Goal: Check status: Check status

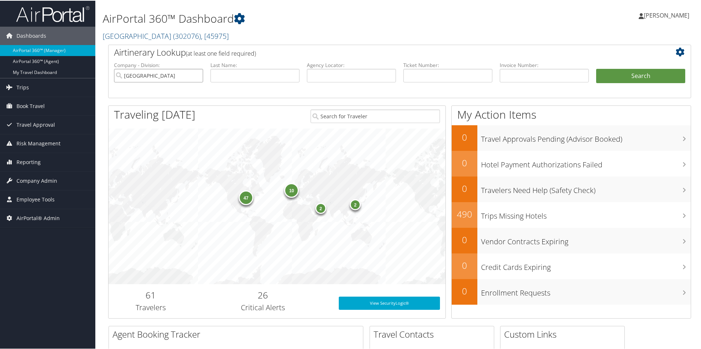
click at [196, 75] on input "Temple University" at bounding box center [158, 75] width 89 height 14
click at [346, 78] on input "text" at bounding box center [351, 75] width 89 height 14
type input "dlywdq"
click at [647, 77] on button "Search" at bounding box center [640, 75] width 89 height 15
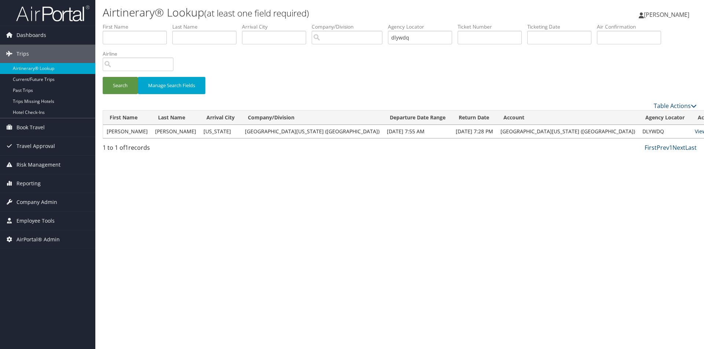
click at [695, 132] on link "View" at bounding box center [700, 131] width 11 height 7
drag, startPoint x: 324, startPoint y: 53, endPoint x: 189, endPoint y: 32, distance: 136.6
click at [192, 23] on ul "First Name Last Name Departure City Arrival City Company/Division Airport/City …" at bounding box center [400, 23] width 594 height 0
type input "dlzf5s"
click at [103, 77] on button "Search" at bounding box center [120, 85] width 35 height 17
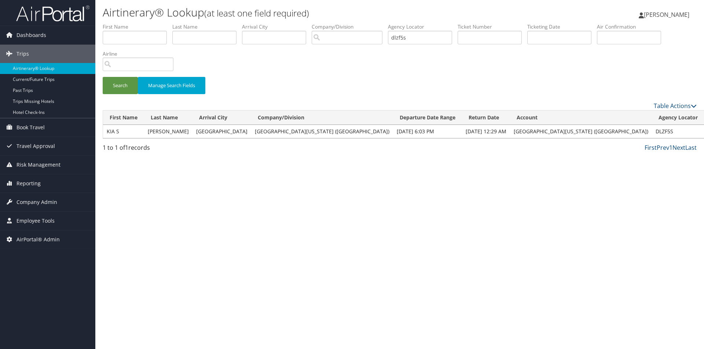
click at [703, 130] on link "View" at bounding box center [713, 131] width 11 height 7
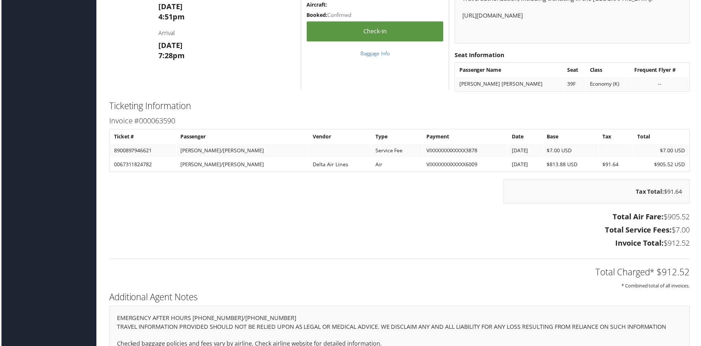
scroll to position [602, 0]
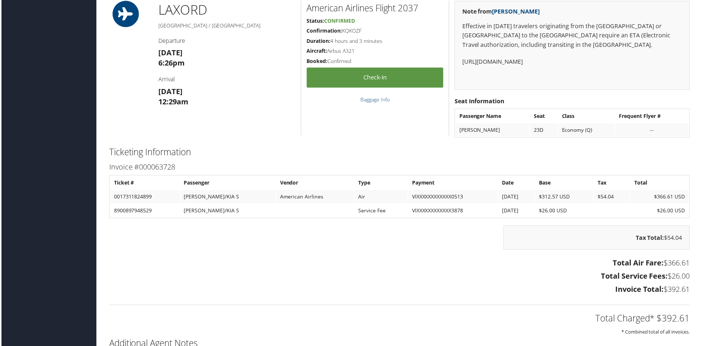
scroll to position [668, 0]
